Goal: Task Accomplishment & Management: Manage account settings

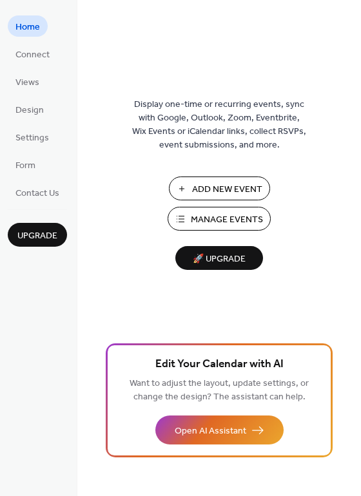
click at [222, 223] on span "Manage Events" at bounding box center [227, 220] width 72 height 14
click at [230, 214] on span "Manage Events" at bounding box center [227, 220] width 72 height 14
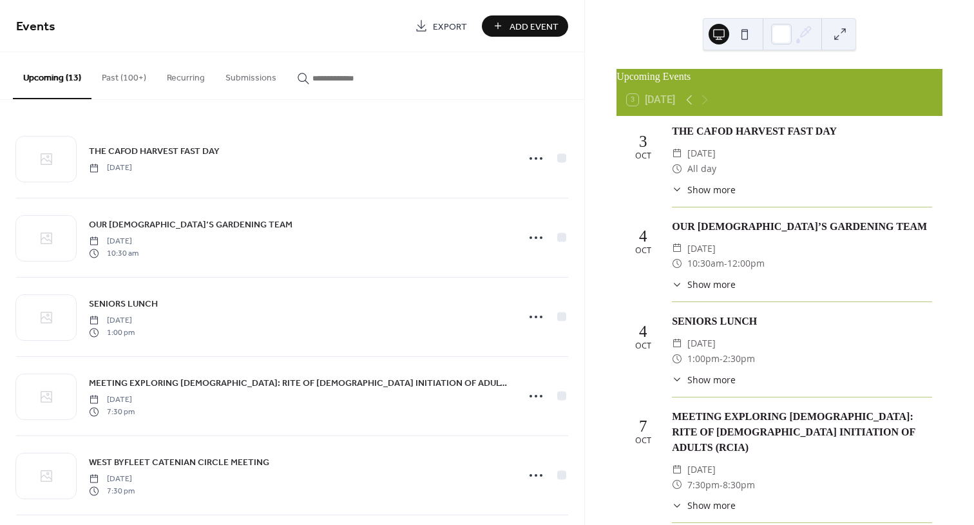
click at [130, 79] on button "Past (100+)" at bounding box center [123, 75] width 65 height 46
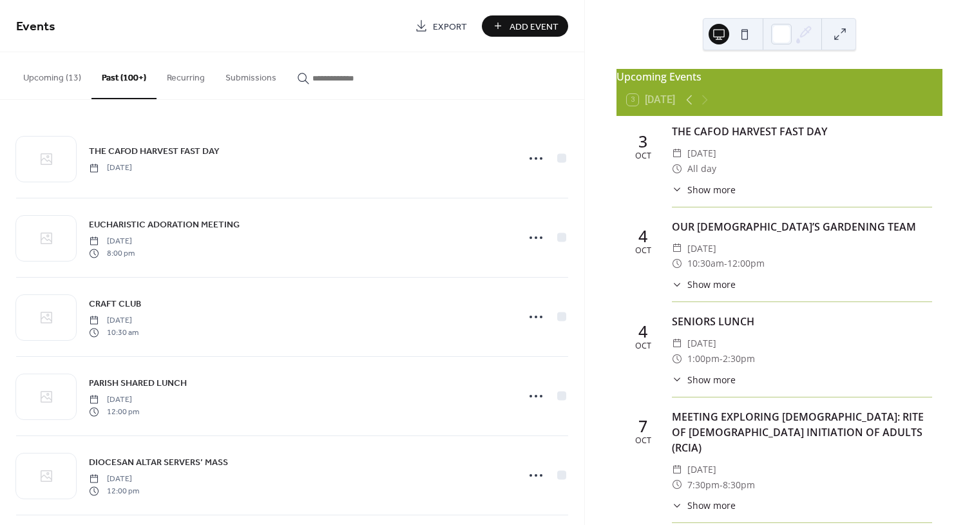
click at [65, 80] on button "Upcoming (13)" at bounding box center [52, 75] width 79 height 46
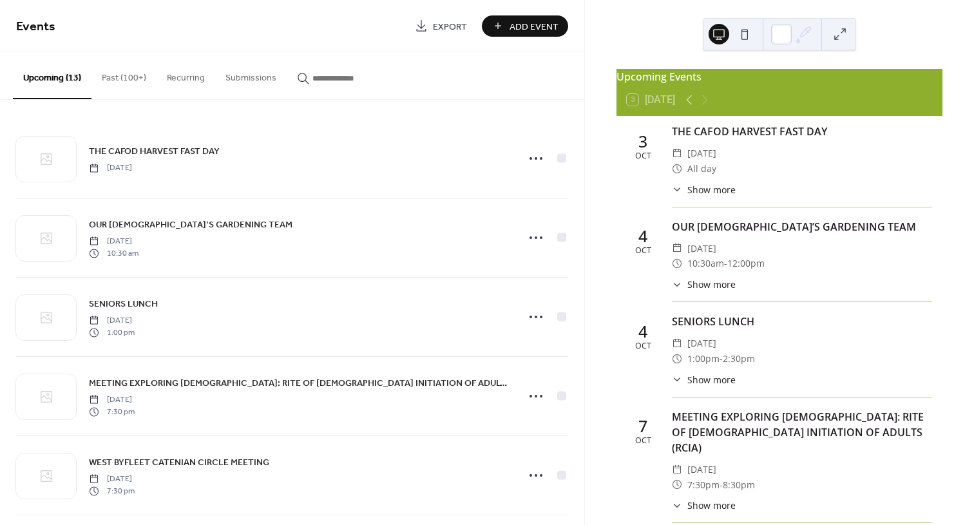
click at [124, 70] on button "Past (100+)" at bounding box center [123, 75] width 65 height 46
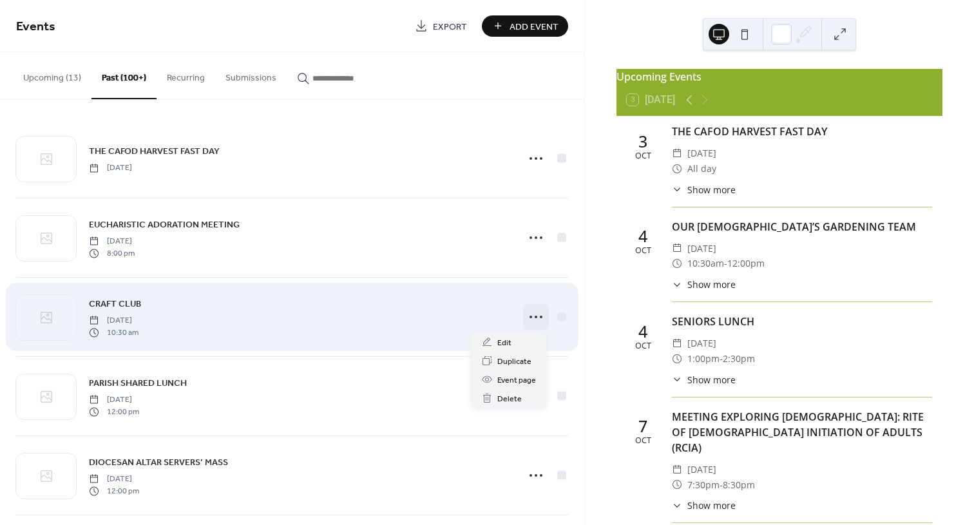
click at [534, 317] on circle at bounding box center [535, 317] width 3 height 3
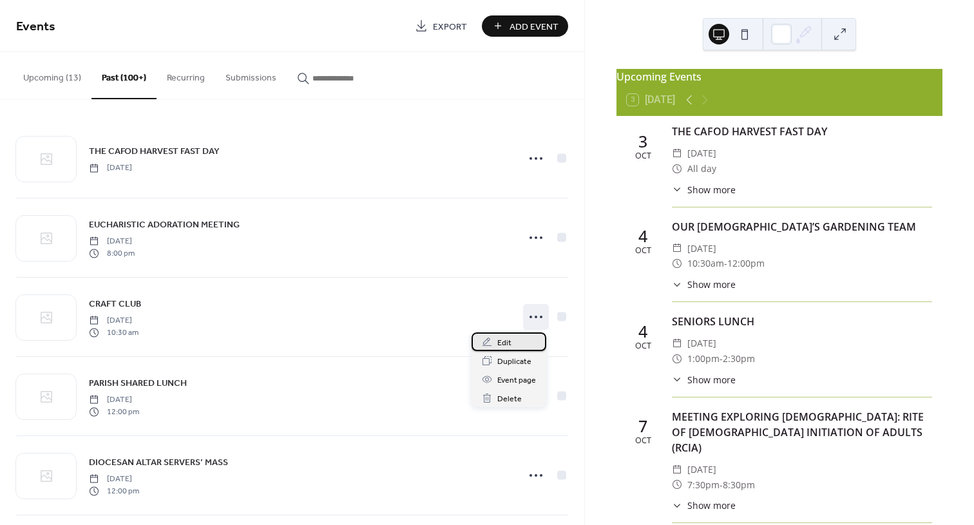
click at [505, 344] on span "Edit" at bounding box center [504, 343] width 14 height 14
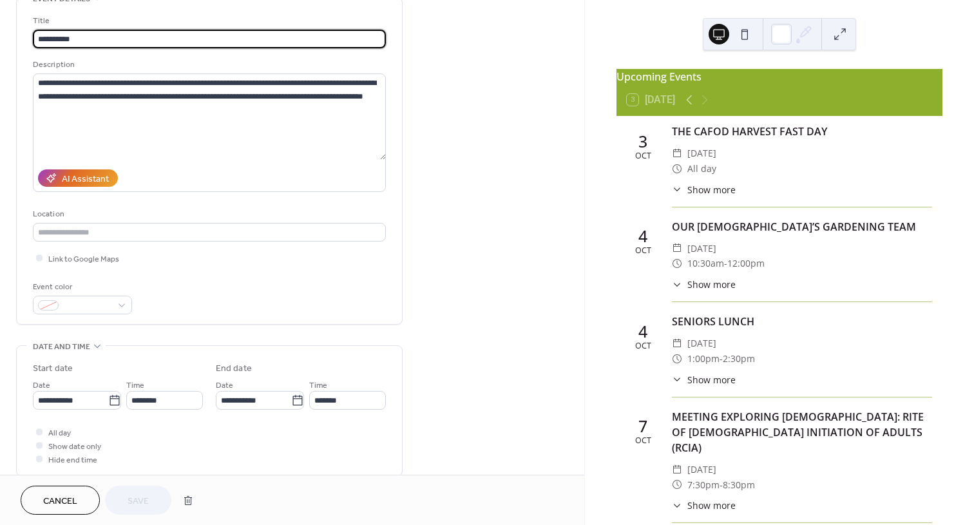
scroll to position [322, 0]
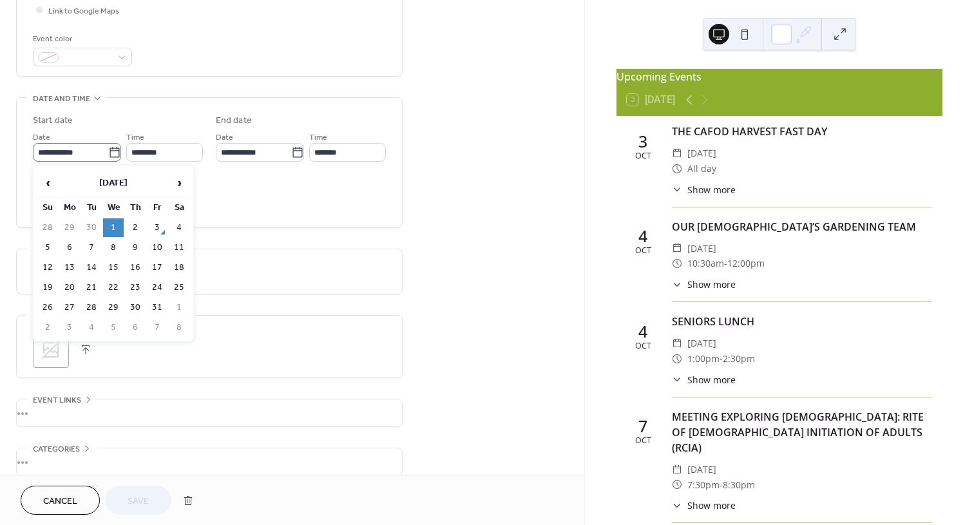
click at [109, 153] on icon at bounding box center [114, 152] width 13 height 13
click at [108, 153] on input "**********" at bounding box center [70, 152] width 75 height 19
click at [178, 183] on span "›" at bounding box center [178, 183] width 19 height 26
click at [116, 244] on td "5" at bounding box center [113, 247] width 21 height 19
type input "**********"
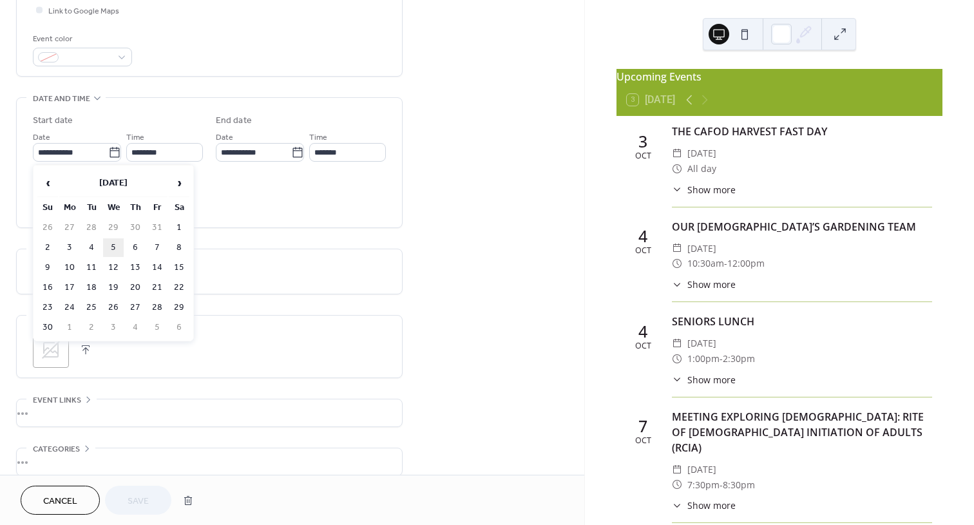
type input "**********"
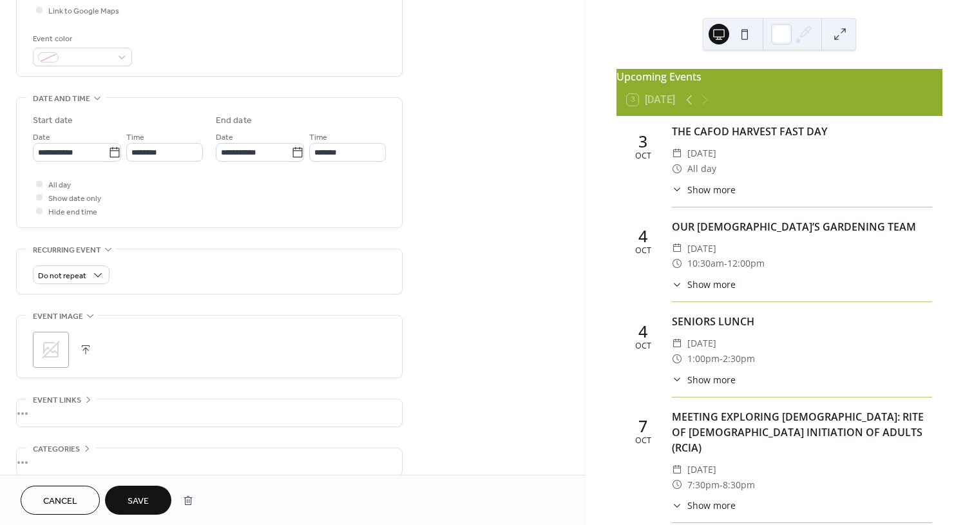
click at [138, 502] on span "Save" at bounding box center [137, 502] width 21 height 14
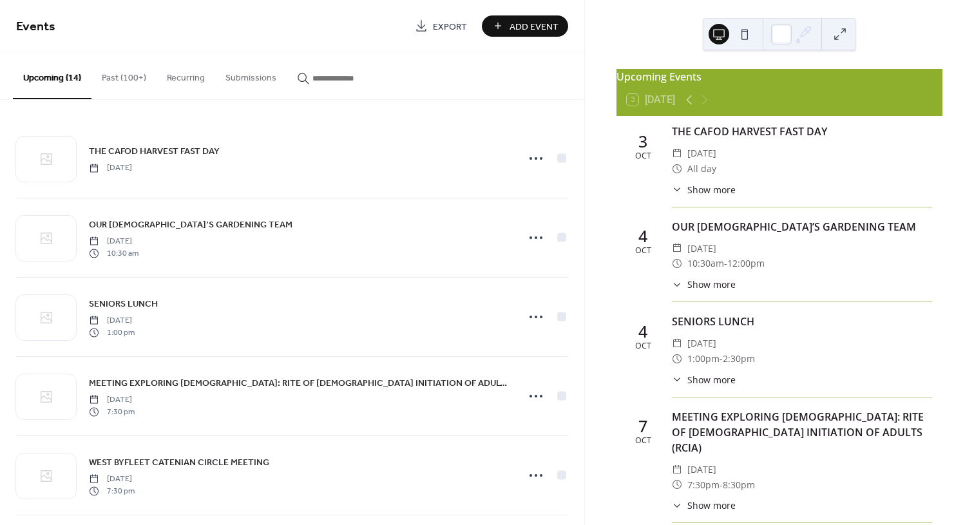
click at [118, 77] on button "Past (100+)" at bounding box center [123, 75] width 65 height 46
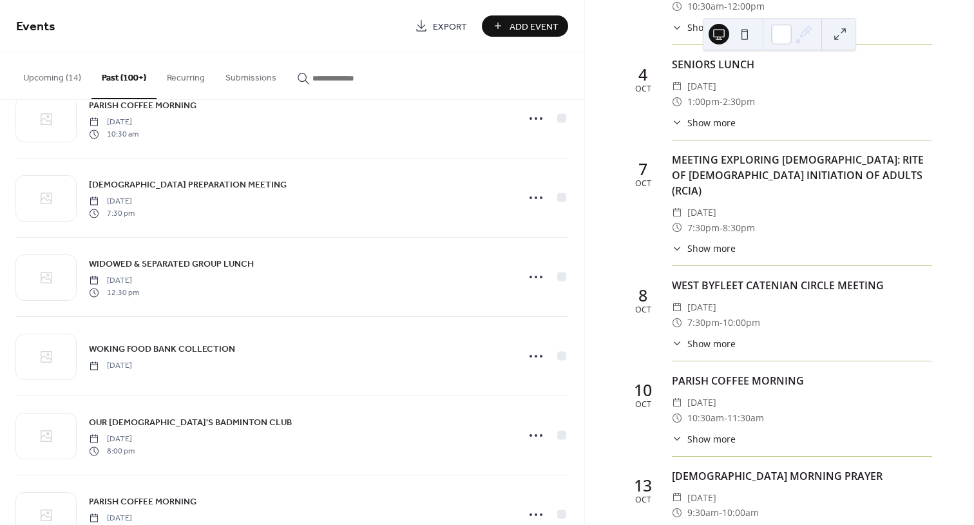
scroll to position [322, 0]
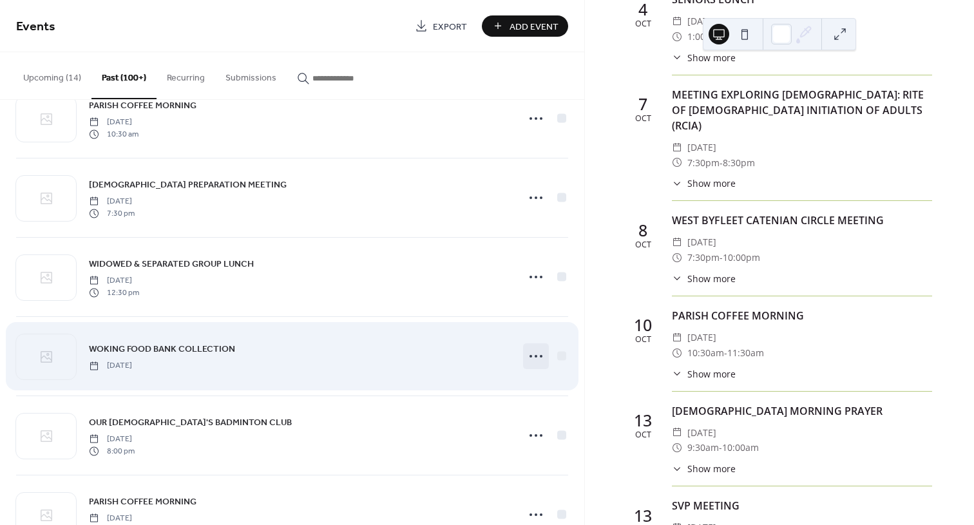
click at [538, 358] on icon at bounding box center [535, 356] width 21 height 21
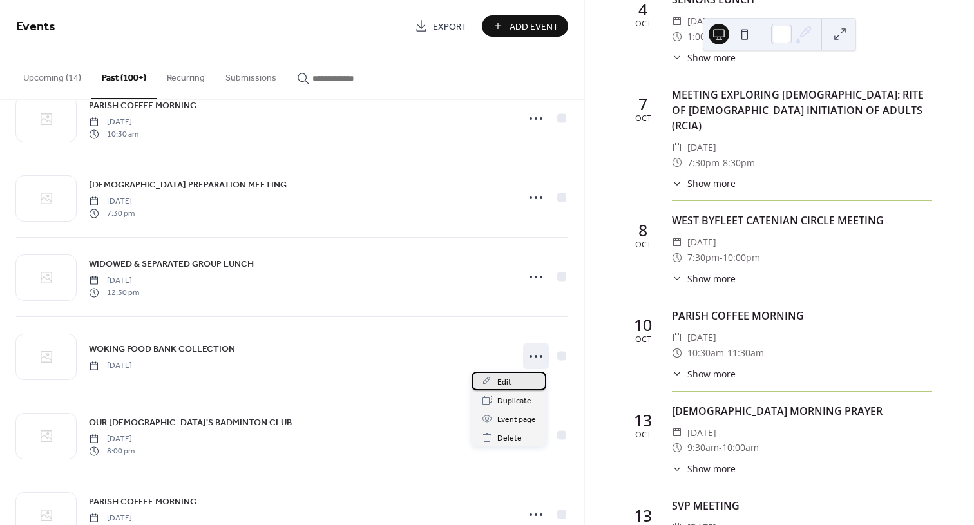
click at [507, 382] on span "Edit" at bounding box center [504, 382] width 14 height 14
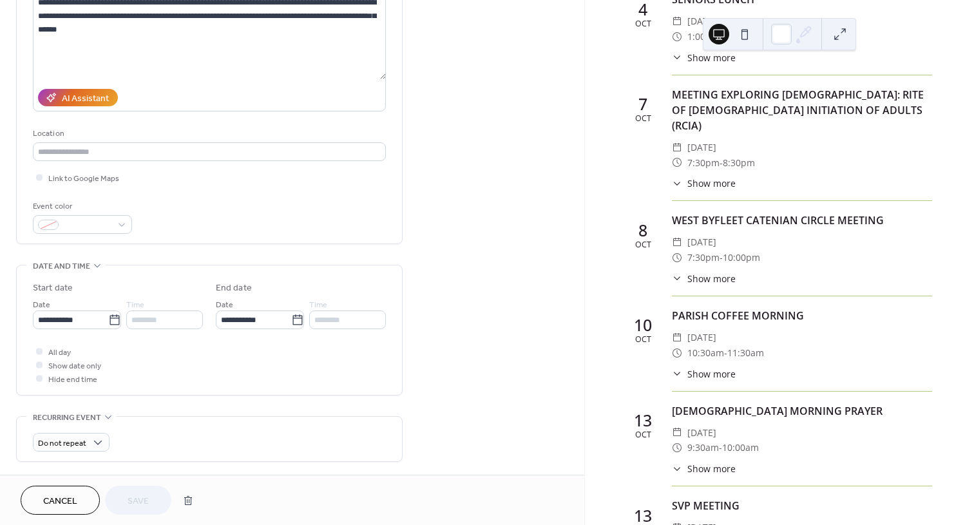
scroll to position [193, 0]
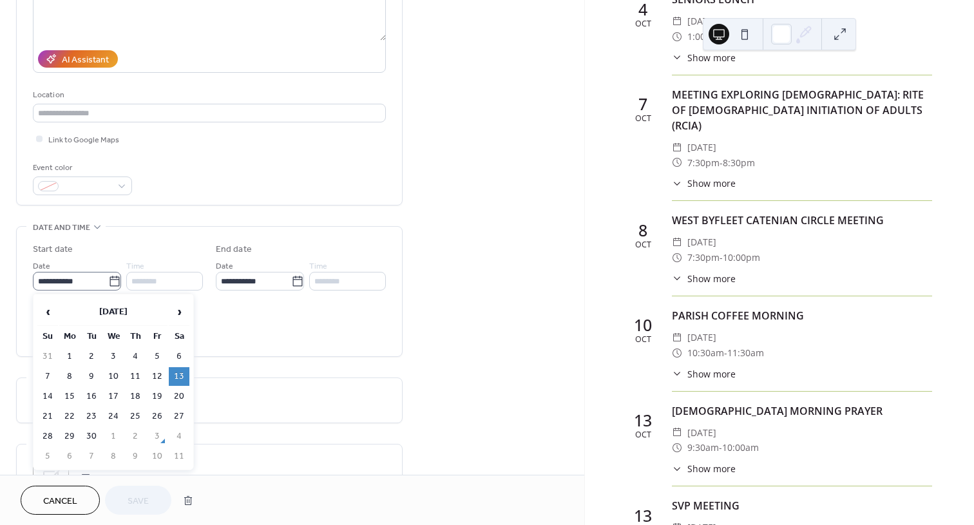
click at [113, 282] on icon at bounding box center [114, 281] width 13 height 13
click at [108, 282] on input "**********" at bounding box center [70, 281] width 75 height 19
click at [176, 313] on span "›" at bounding box center [178, 312] width 19 height 26
click at [155, 377] on td "10" at bounding box center [157, 376] width 21 height 19
type input "**********"
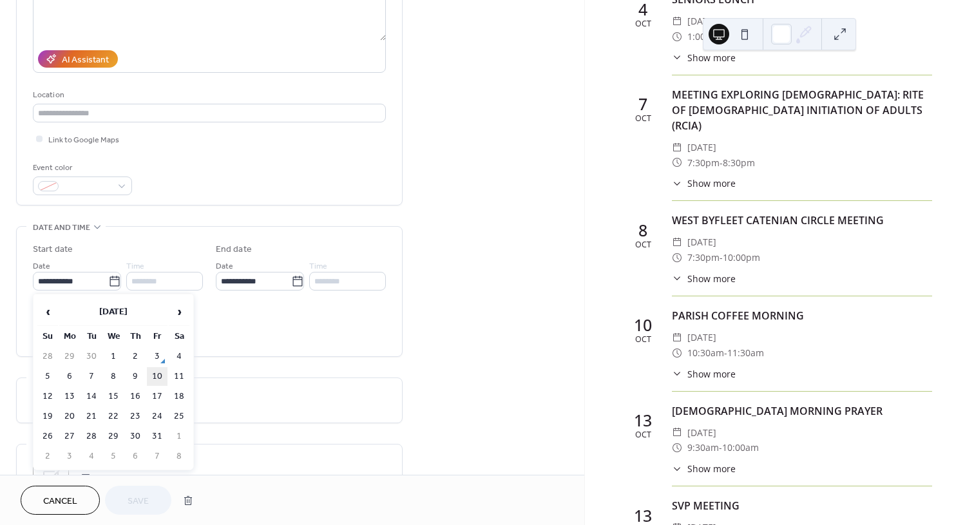
type input "**********"
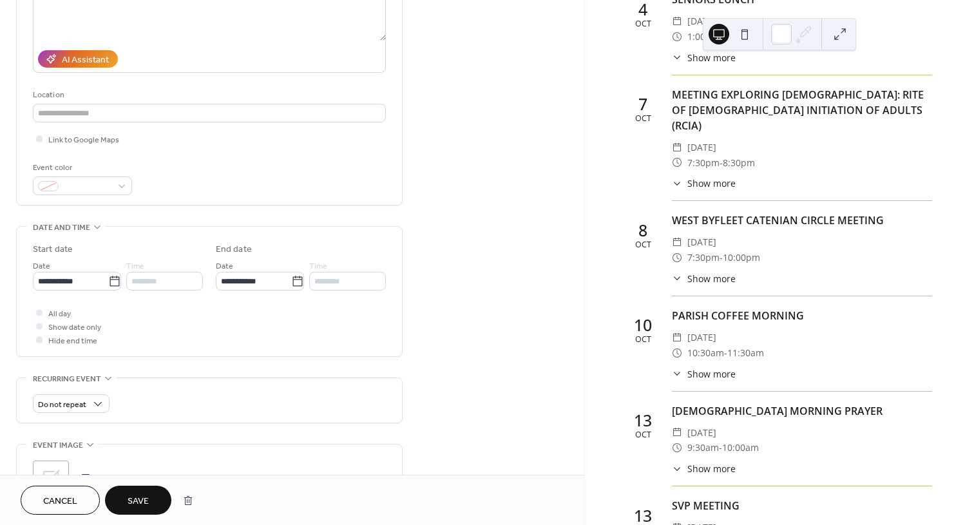
click at [152, 497] on button "Save" at bounding box center [138, 500] width 66 height 29
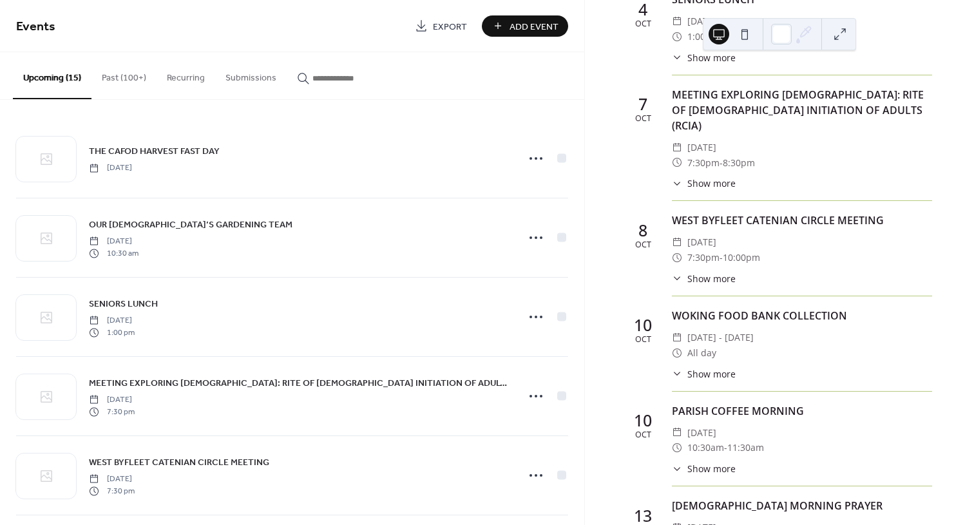
click at [127, 73] on button "Past (100+)" at bounding box center [123, 75] width 65 height 46
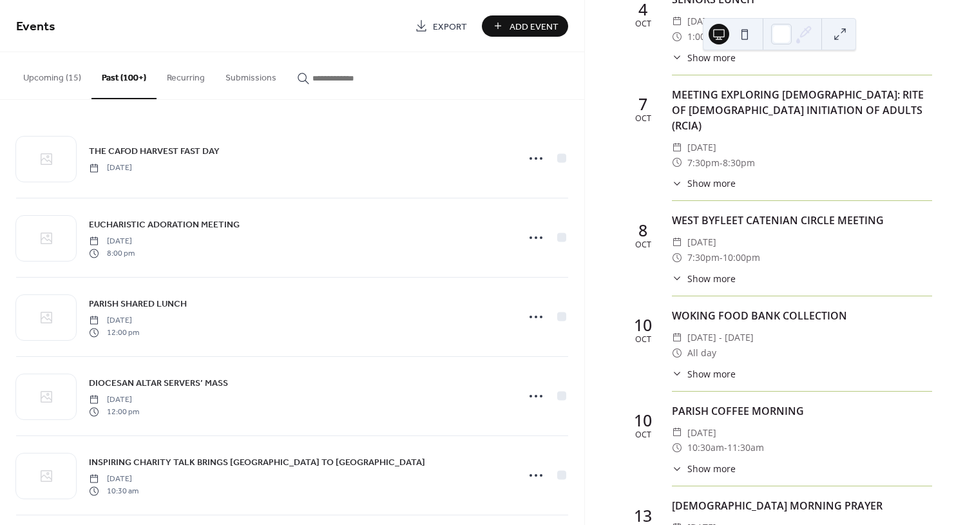
click at [46, 74] on button "Upcoming (15)" at bounding box center [52, 75] width 79 height 46
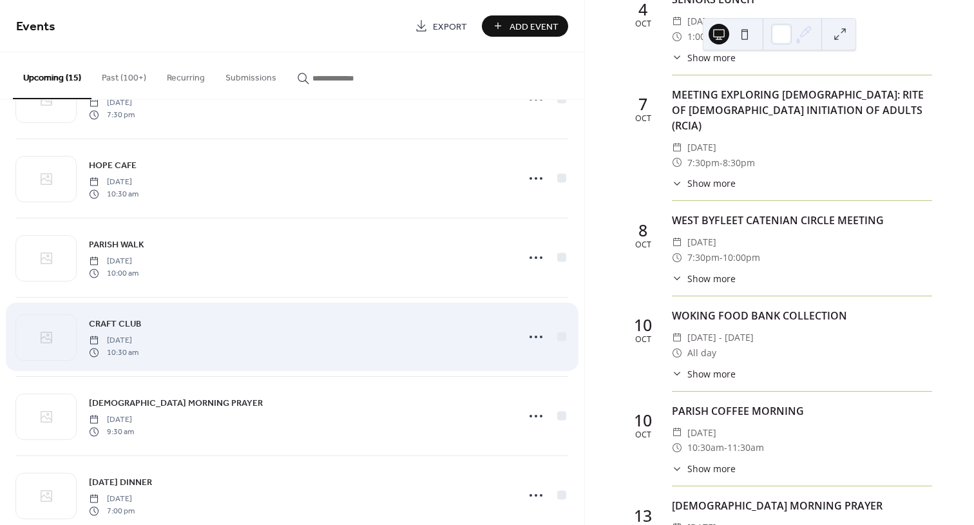
scroll to position [773, 0]
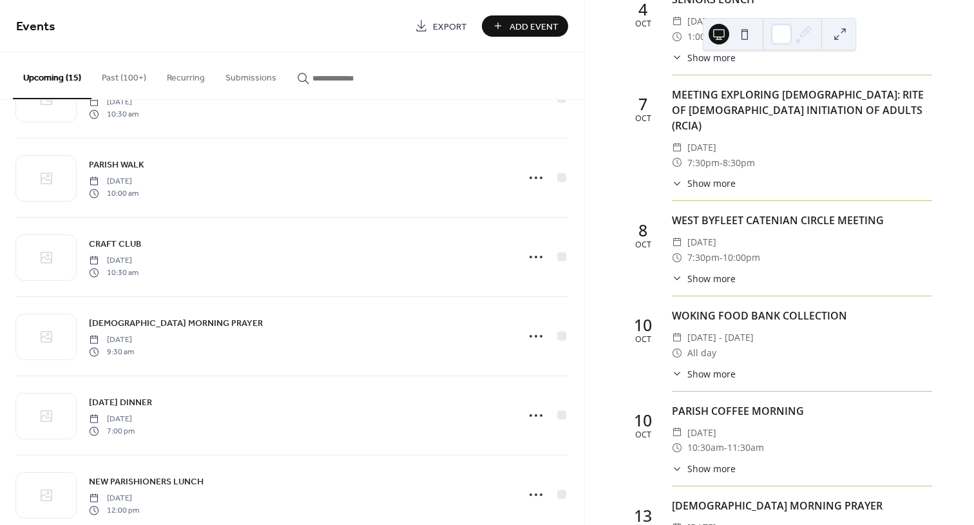
click at [131, 80] on button "Past (100+)" at bounding box center [123, 75] width 65 height 46
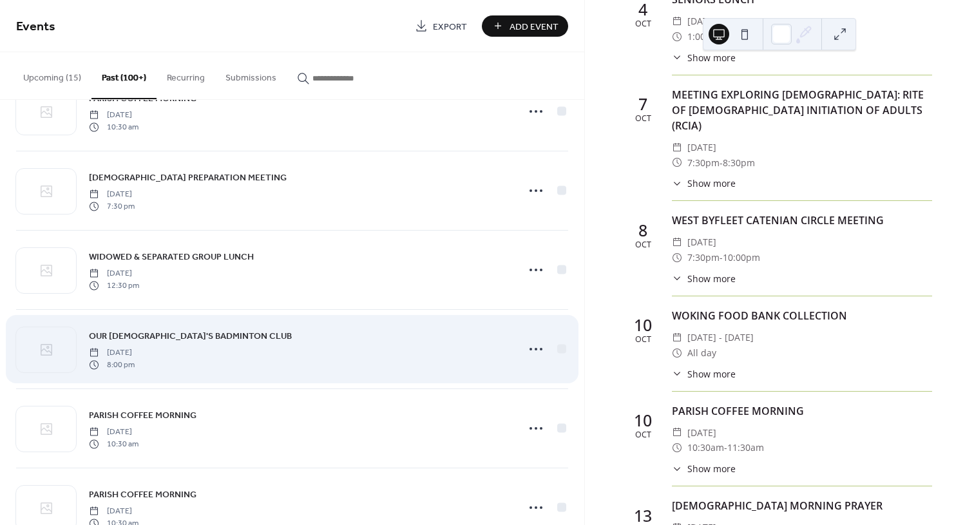
scroll to position [580, 0]
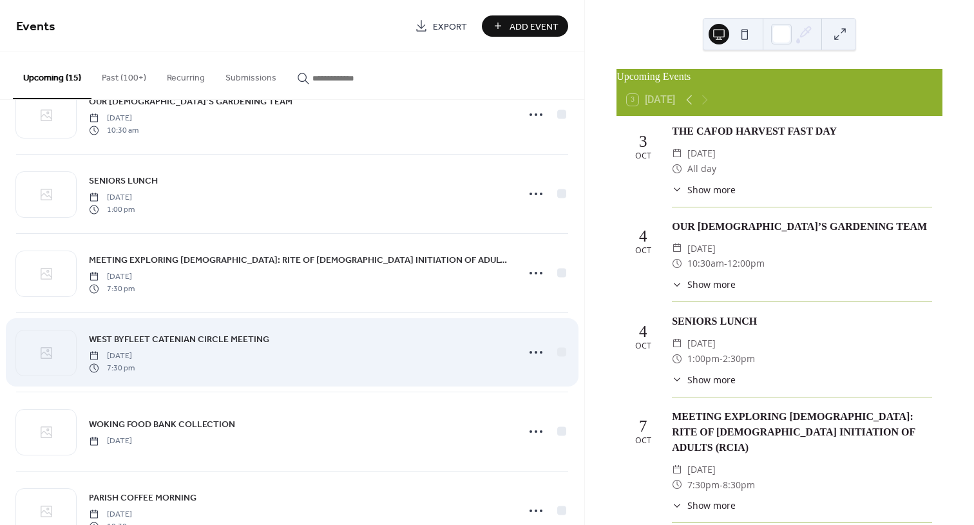
scroll to position [193, 0]
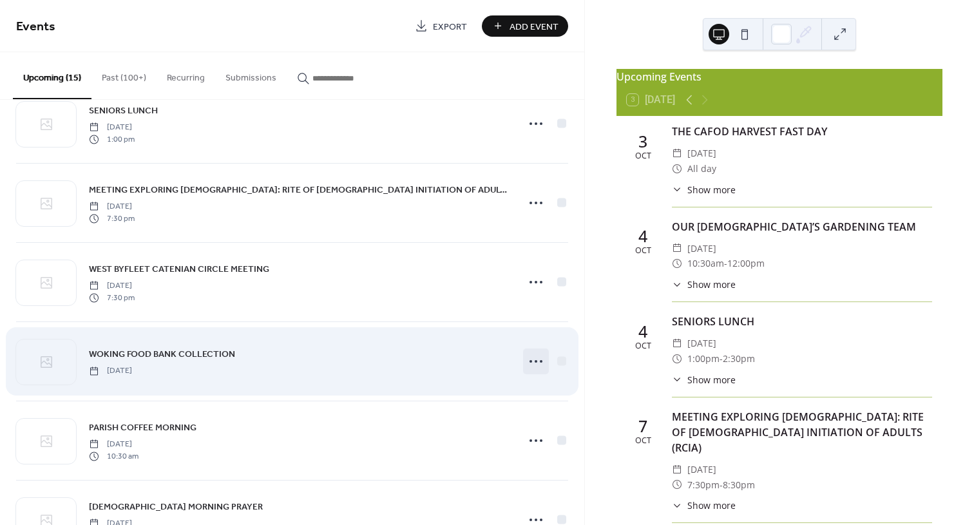
click at [527, 363] on icon at bounding box center [535, 361] width 21 height 21
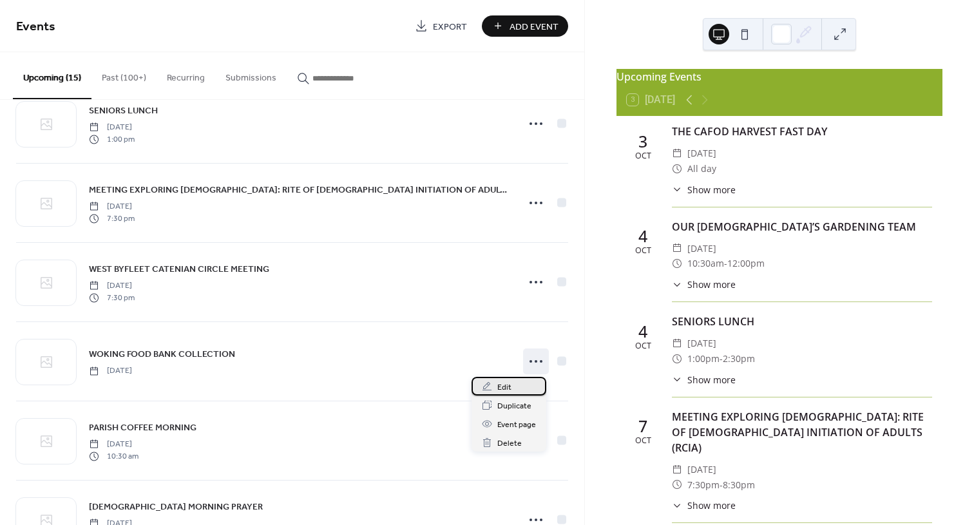
click at [502, 390] on span "Edit" at bounding box center [504, 388] width 14 height 14
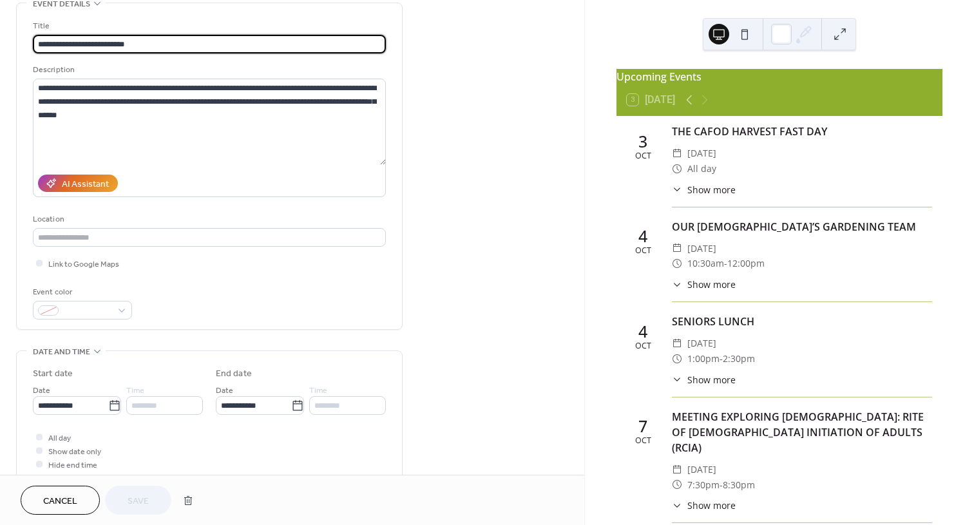
scroll to position [322, 0]
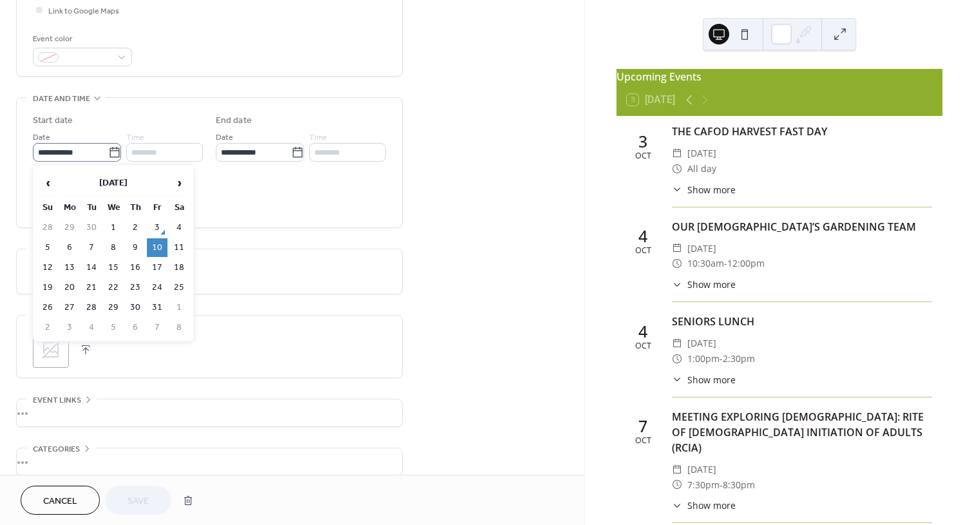
click at [111, 153] on icon at bounding box center [114, 152] width 13 height 13
click at [108, 153] on input "**********" at bounding box center [70, 152] width 75 height 19
click at [181, 252] on td "11" at bounding box center [179, 247] width 21 height 19
type input "**********"
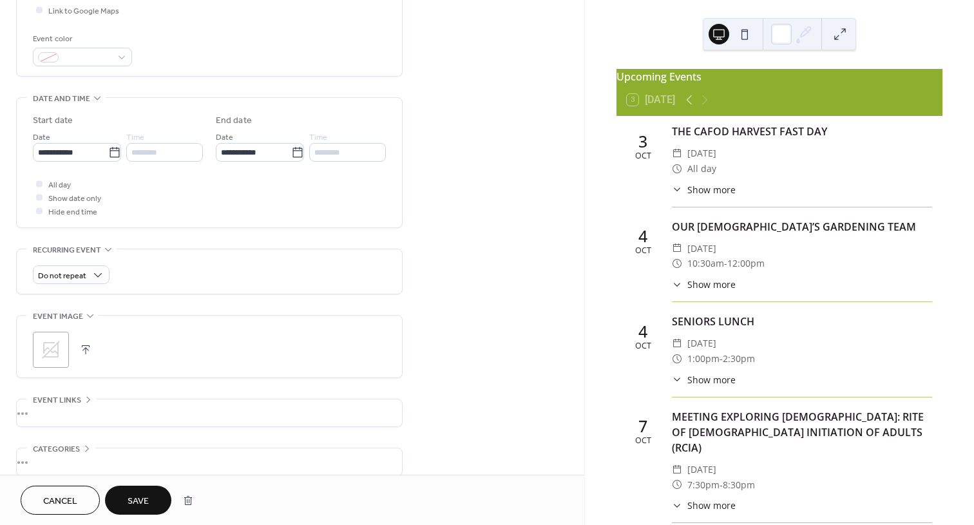
click at [143, 506] on span "Save" at bounding box center [137, 502] width 21 height 14
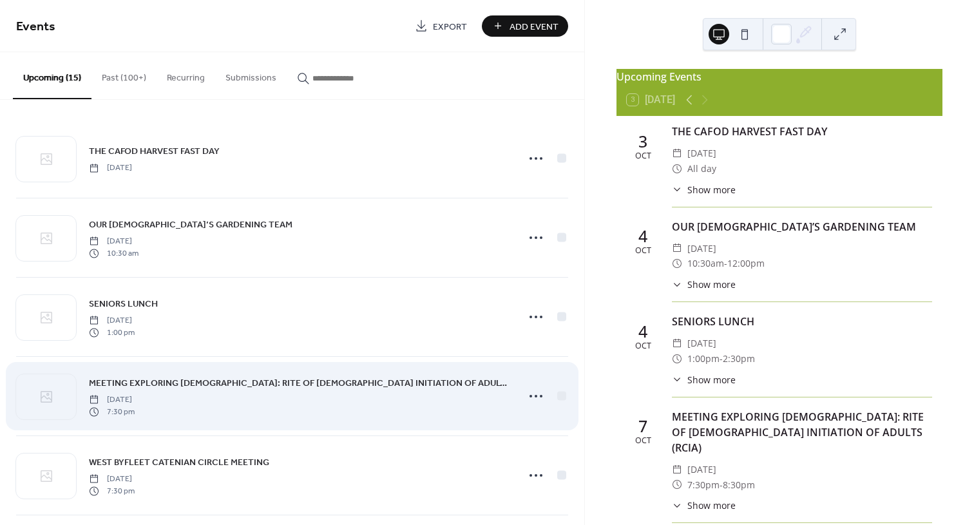
click at [191, 384] on span "MEETING EXPLORING [DEMOGRAPHIC_DATA]: RITE OF [DEMOGRAPHIC_DATA] INITIATION OF …" at bounding box center [299, 384] width 421 height 14
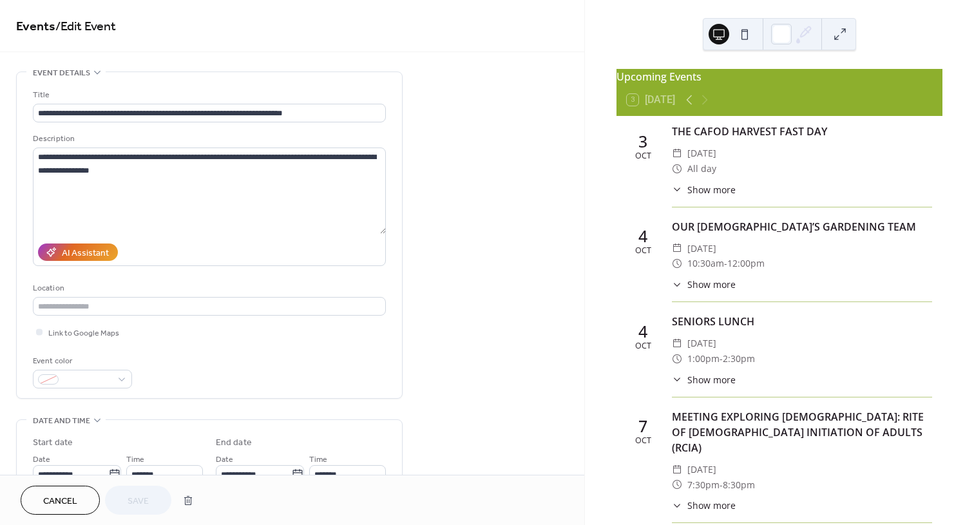
click at [83, 500] on button "Cancel" at bounding box center [60, 500] width 79 height 29
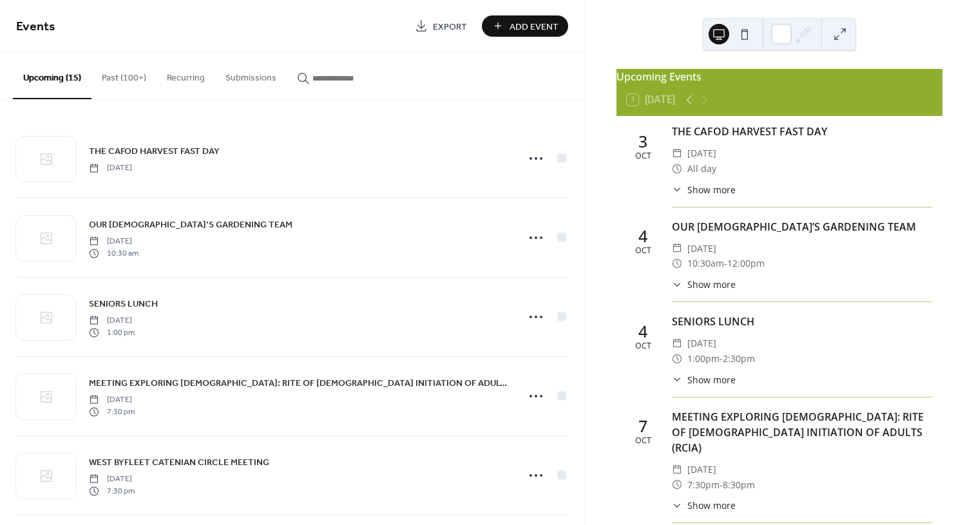
click at [134, 71] on button "Past (100+)" at bounding box center [123, 75] width 65 height 46
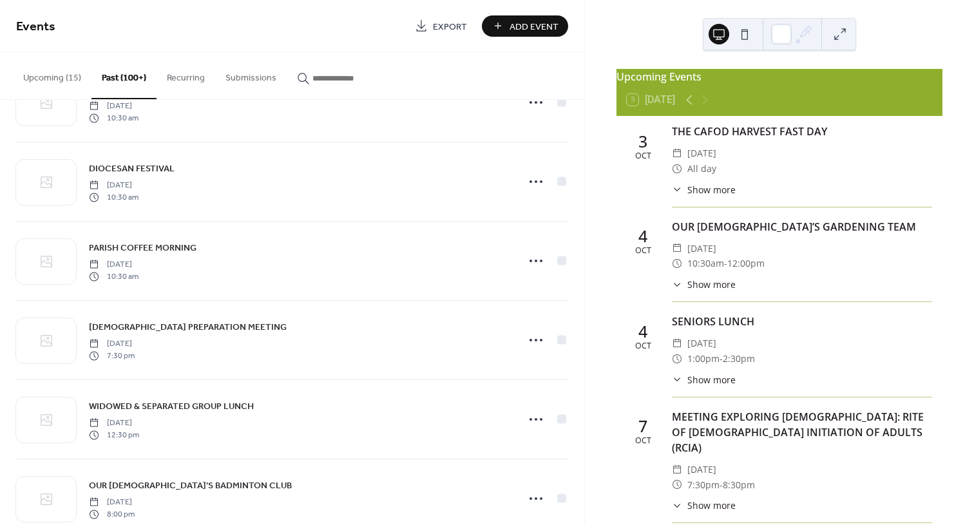
scroll to position [580, 0]
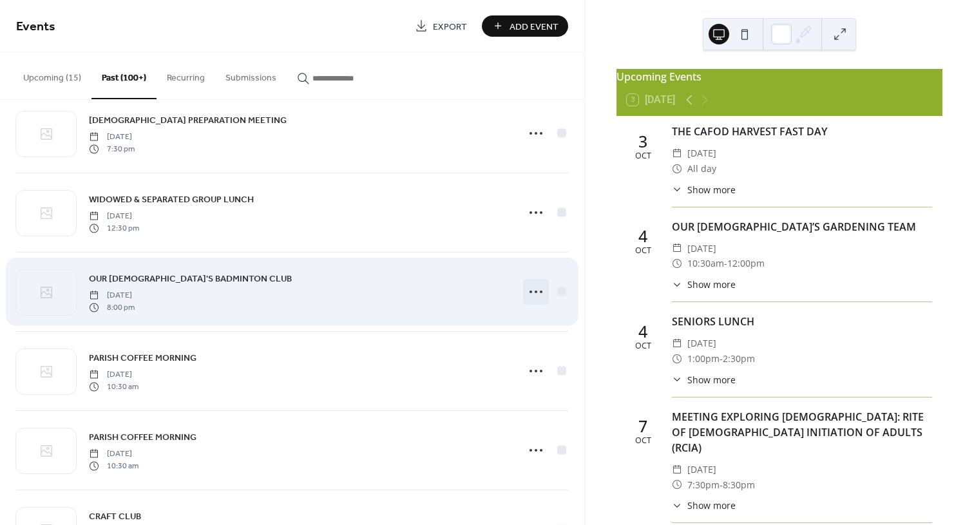
click at [534, 292] on circle at bounding box center [535, 291] width 3 height 3
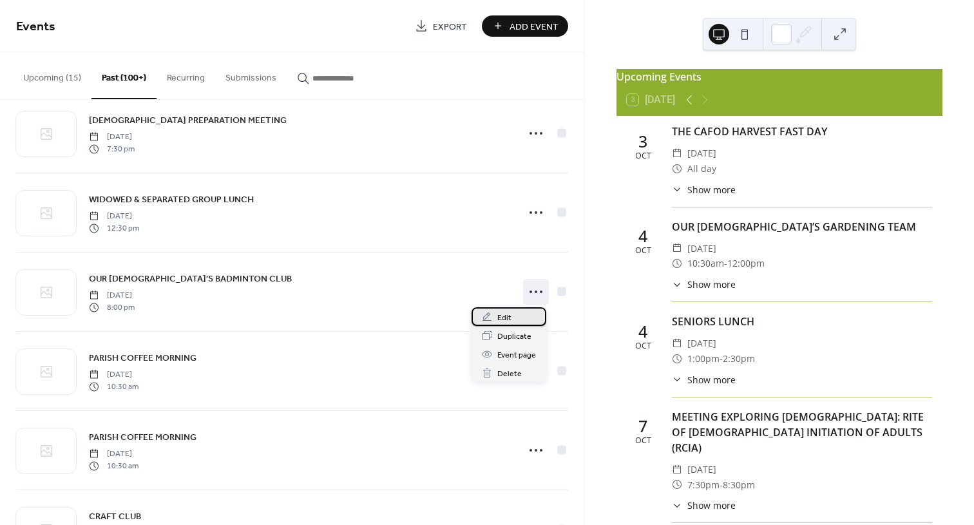
click at [511, 320] on div "Edit" at bounding box center [508, 316] width 75 height 19
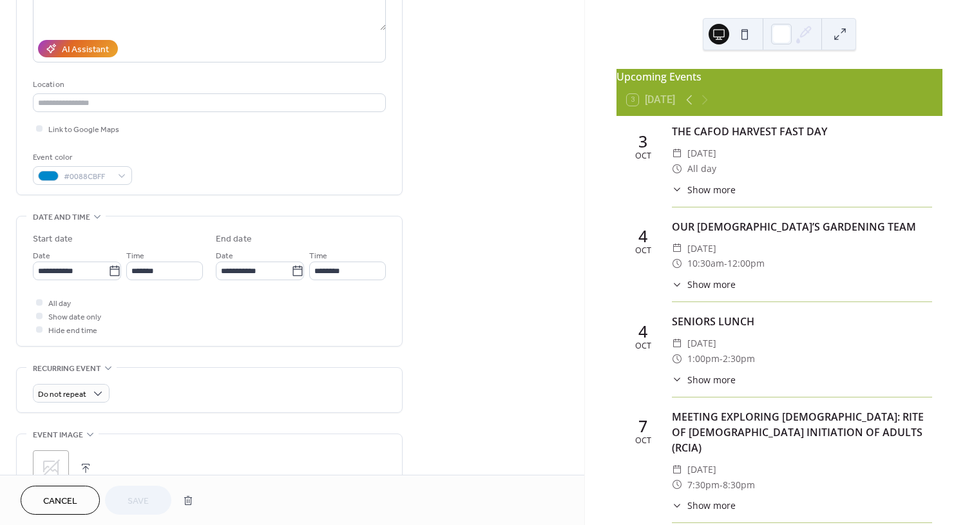
scroll to position [258, 0]
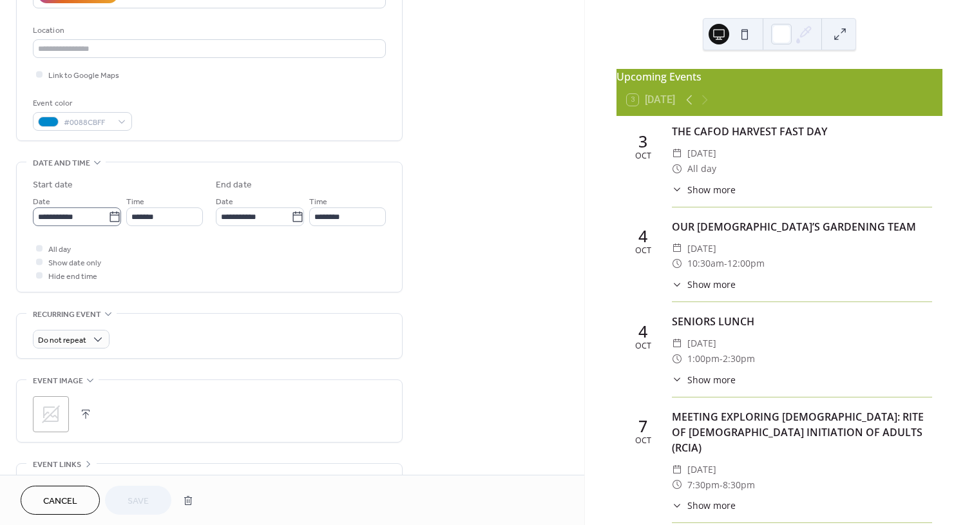
click at [111, 220] on icon at bounding box center [114, 217] width 13 height 13
click at [108, 220] on input "**********" at bounding box center [70, 216] width 75 height 19
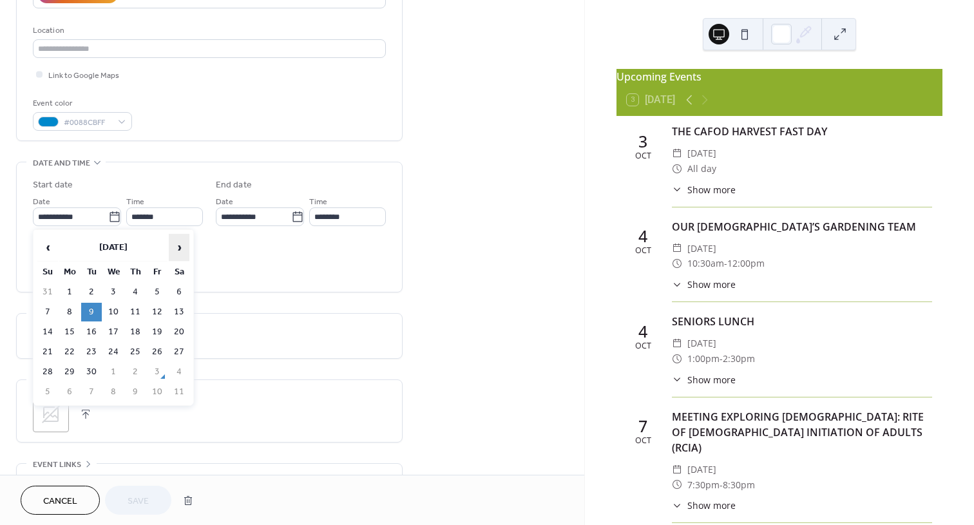
click at [180, 248] on span "›" at bounding box center [178, 247] width 19 height 26
click at [90, 310] on td "7" at bounding box center [91, 312] width 21 height 19
type input "**********"
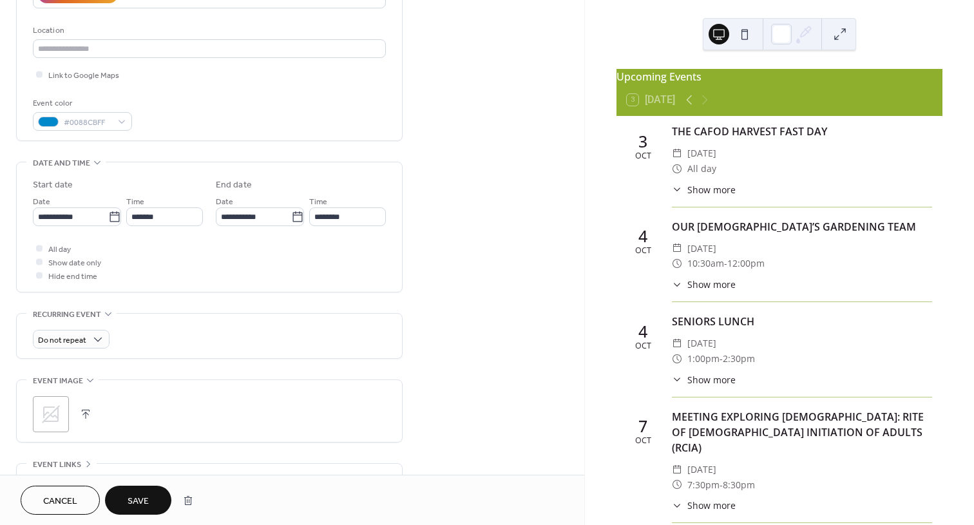
click at [131, 501] on span "Save" at bounding box center [137, 502] width 21 height 14
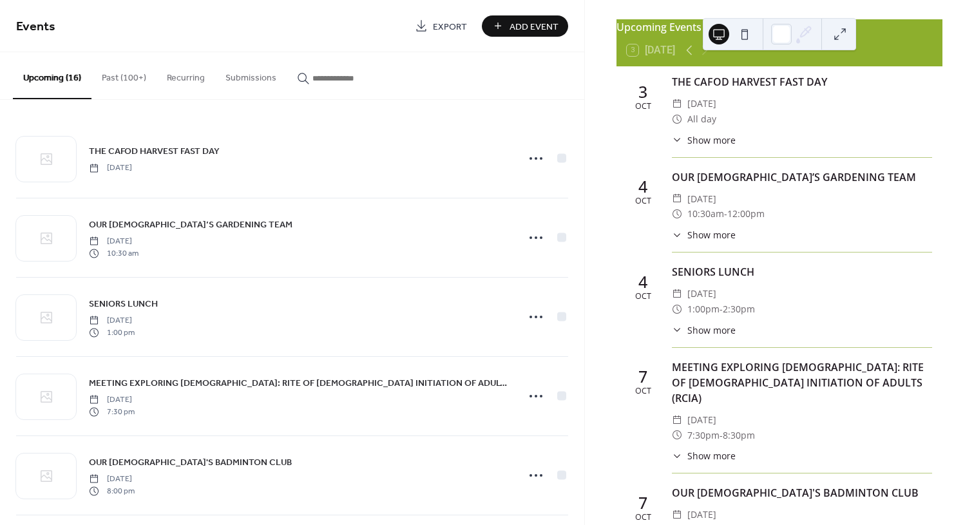
scroll to position [193, 0]
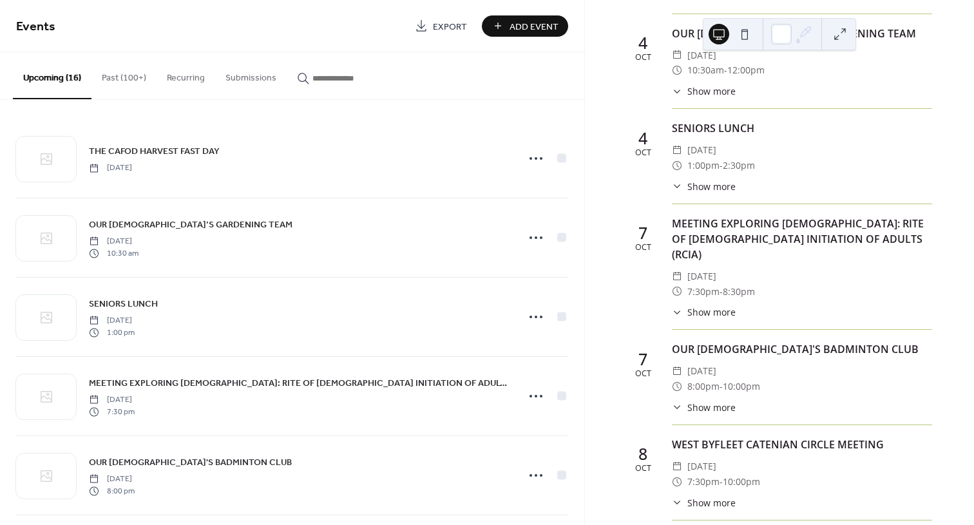
click at [114, 79] on button "Past (100+)" at bounding box center [123, 75] width 65 height 46
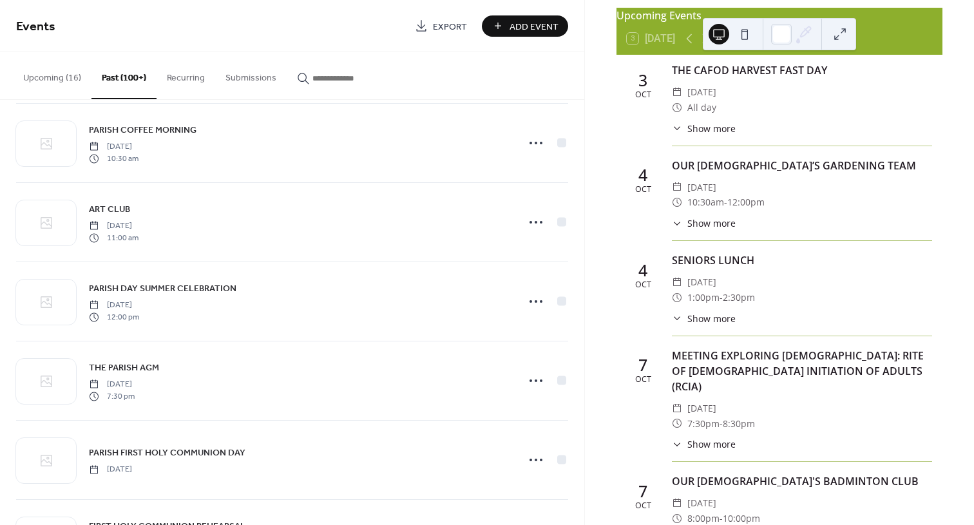
scroll to position [64, 0]
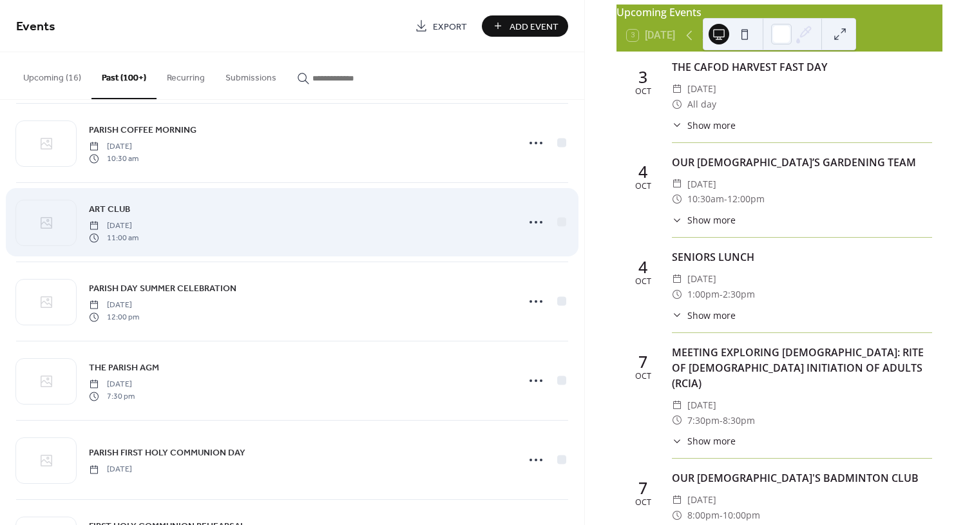
click at [138, 224] on span "[DATE]" at bounding box center [114, 226] width 50 height 12
click at [528, 220] on icon at bounding box center [535, 222] width 21 height 21
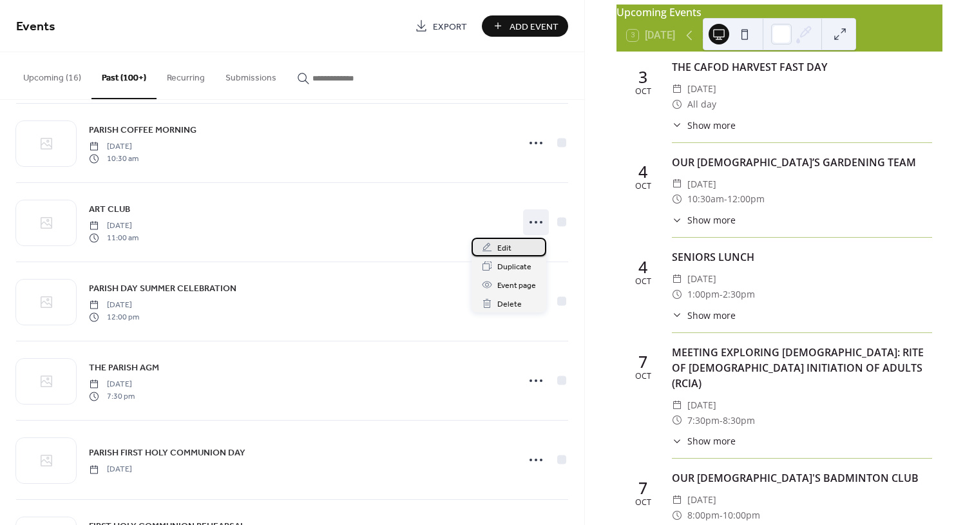
click at [500, 250] on span "Edit" at bounding box center [504, 248] width 14 height 14
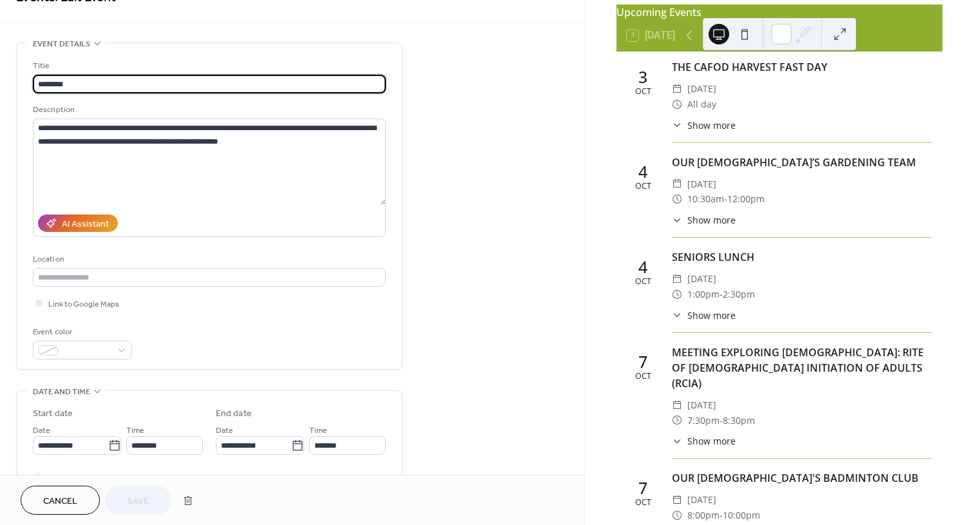
scroll to position [322, 0]
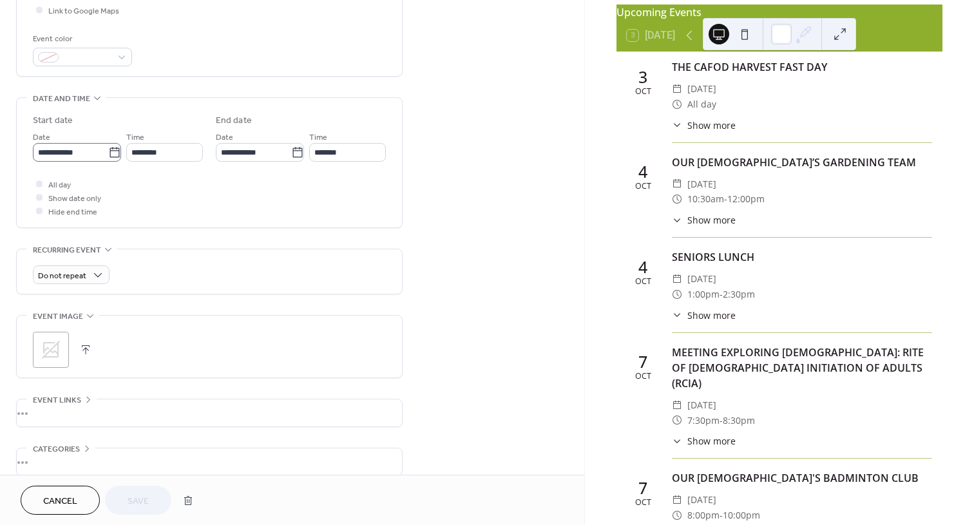
click at [109, 149] on icon at bounding box center [114, 152] width 10 height 10
click at [108, 149] on input "**********" at bounding box center [70, 152] width 75 height 19
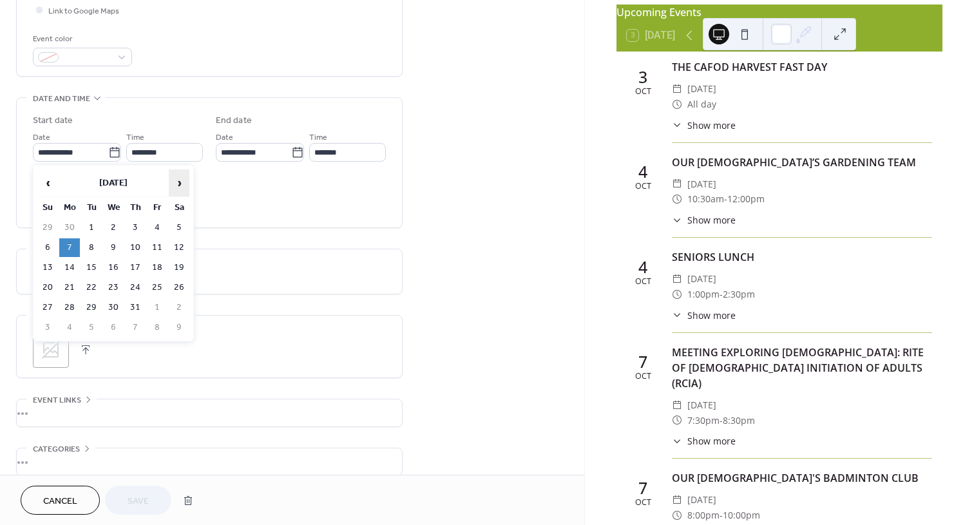
click at [180, 178] on span "›" at bounding box center [178, 183] width 19 height 26
click at [93, 249] on td "7" at bounding box center [91, 247] width 21 height 19
type input "**********"
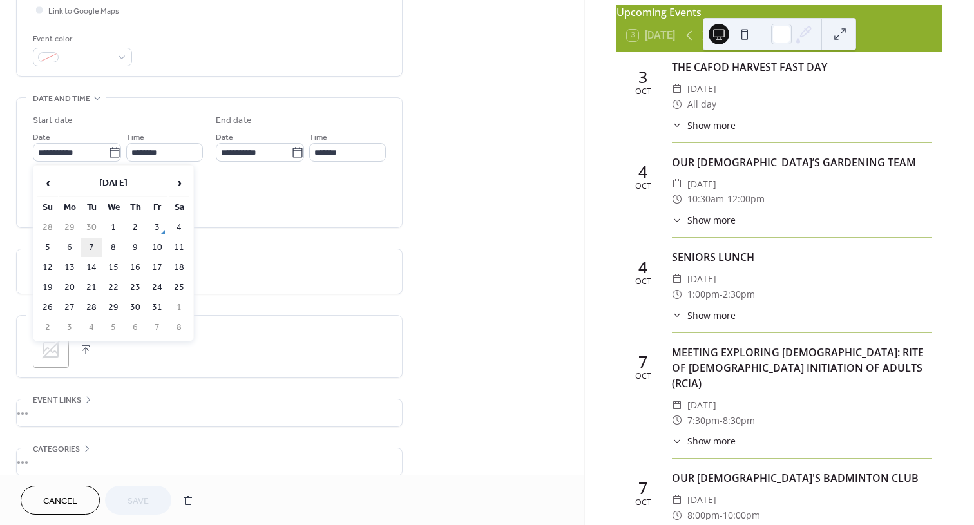
type input "**********"
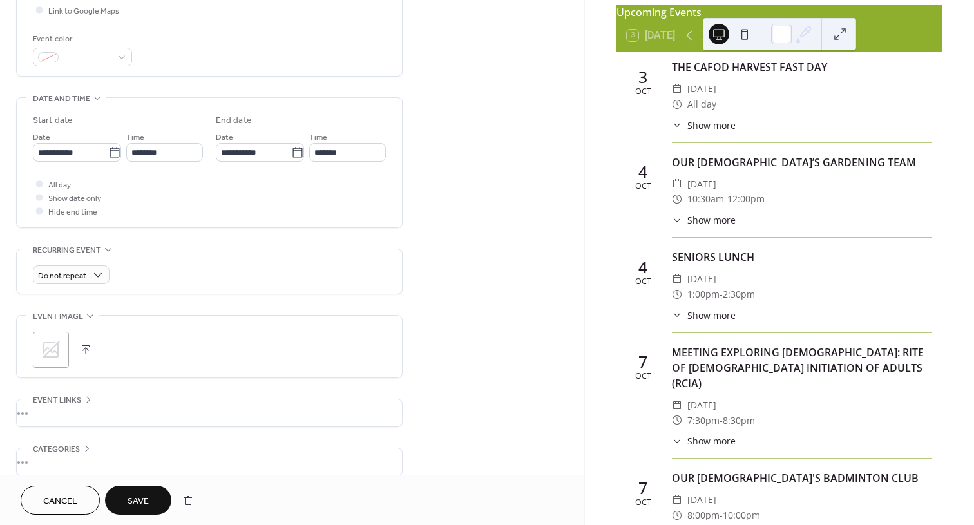
click at [163, 504] on button "Save" at bounding box center [138, 500] width 66 height 29
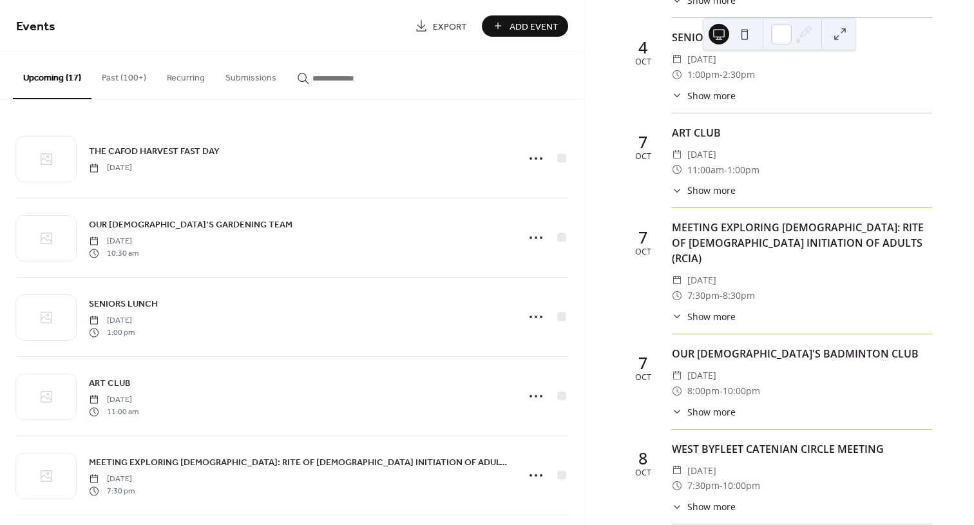
scroll to position [193, 0]
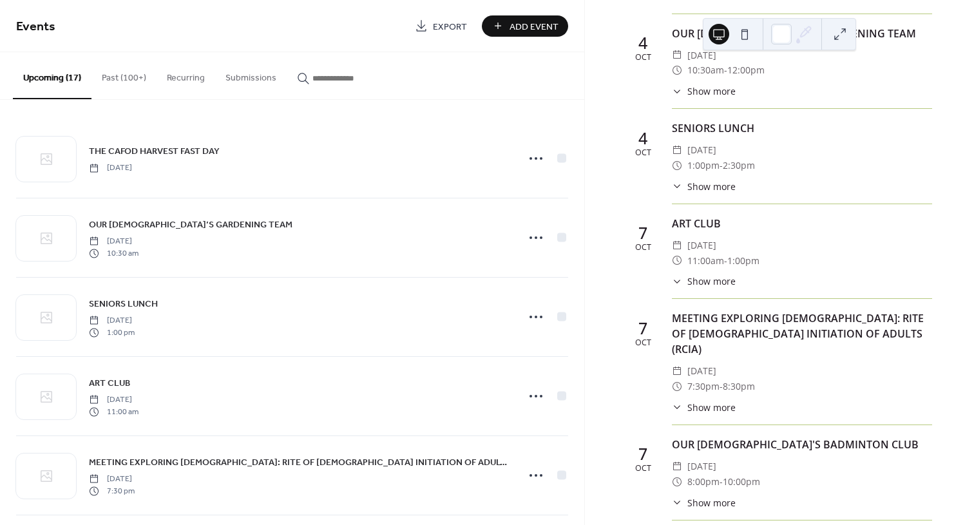
click at [121, 77] on button "Past (100+)" at bounding box center [123, 75] width 65 height 46
